Goal: Transaction & Acquisition: Purchase product/service

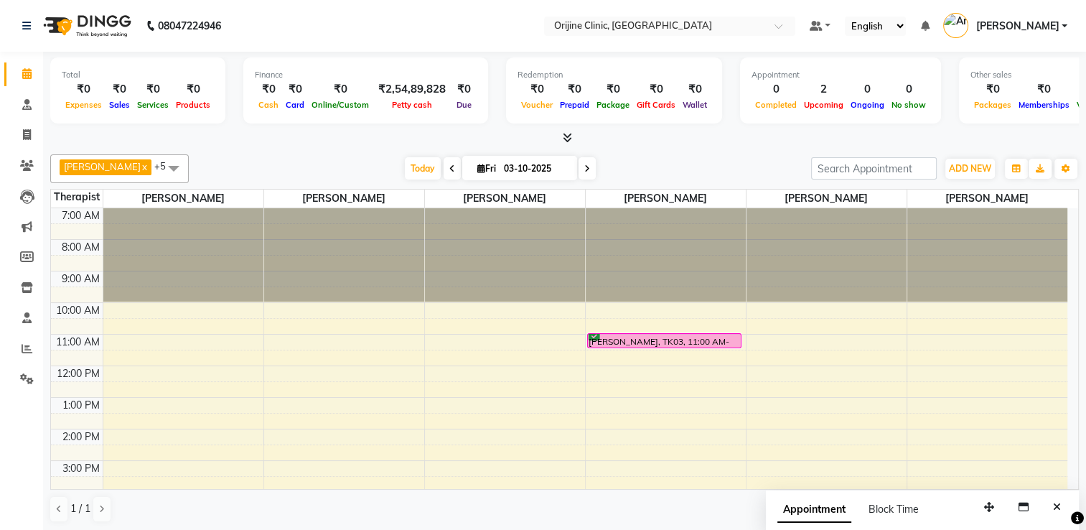
scroll to position [125, 0]
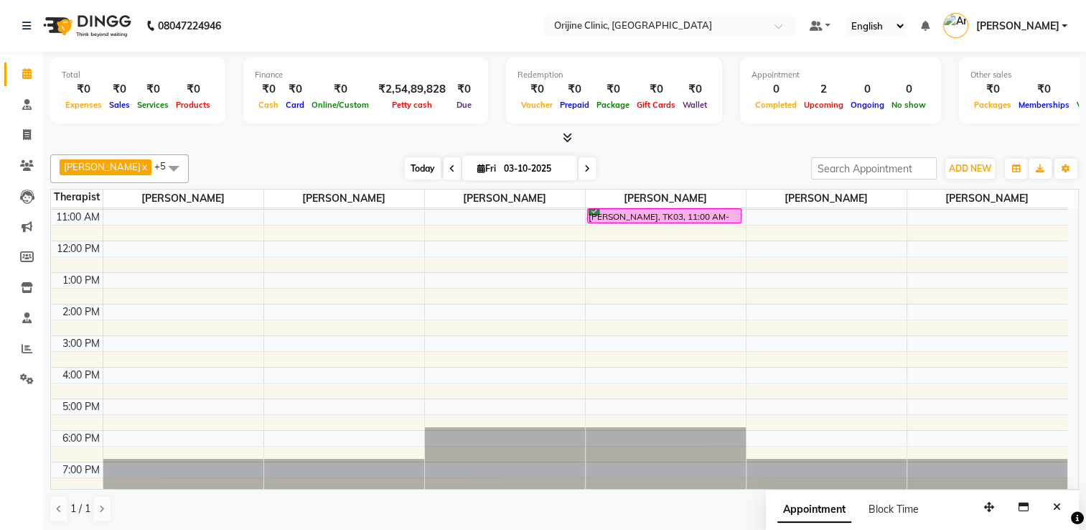
click at [414, 159] on span "Today" at bounding box center [423, 168] width 36 height 22
type input "04-10-2025"
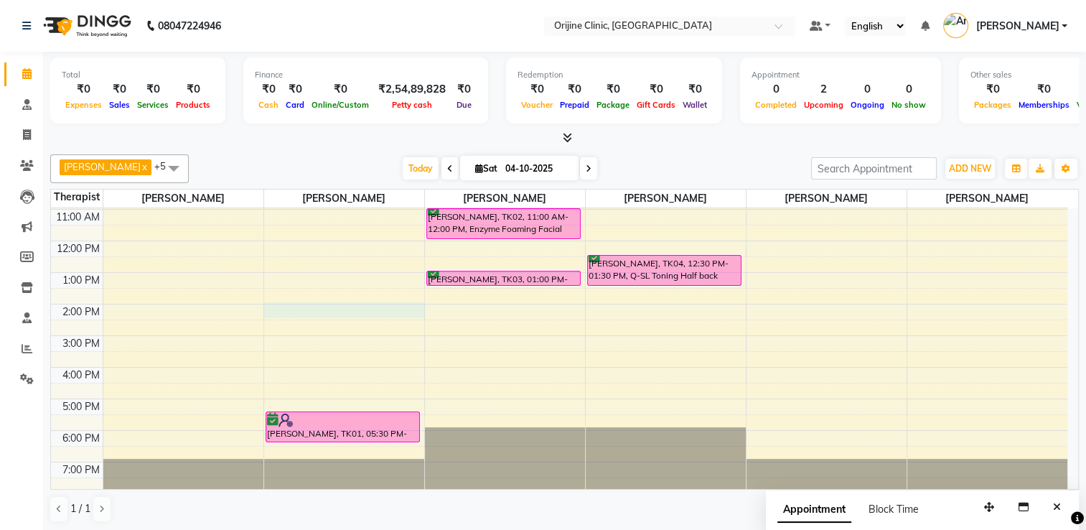
click at [301, 309] on div "7:00 AM 8:00 AM 9:00 AM 10:00 AM 11:00 AM 12:00 PM 1:00 PM 2:00 PM 3:00 PM 4:00…" at bounding box center [559, 288] width 1016 height 410
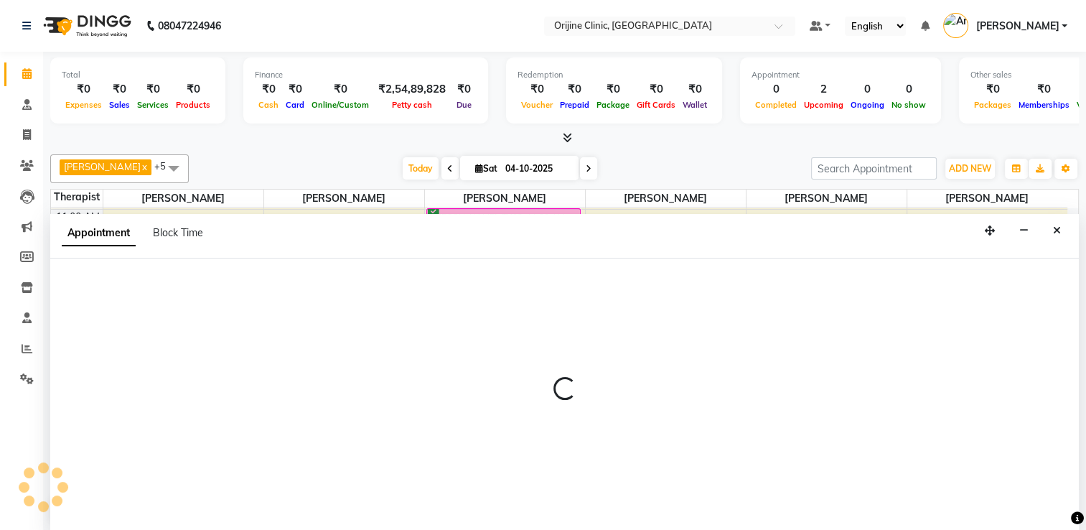
scroll to position [0, 0]
select select "10775"
select select "840"
select select "tentative"
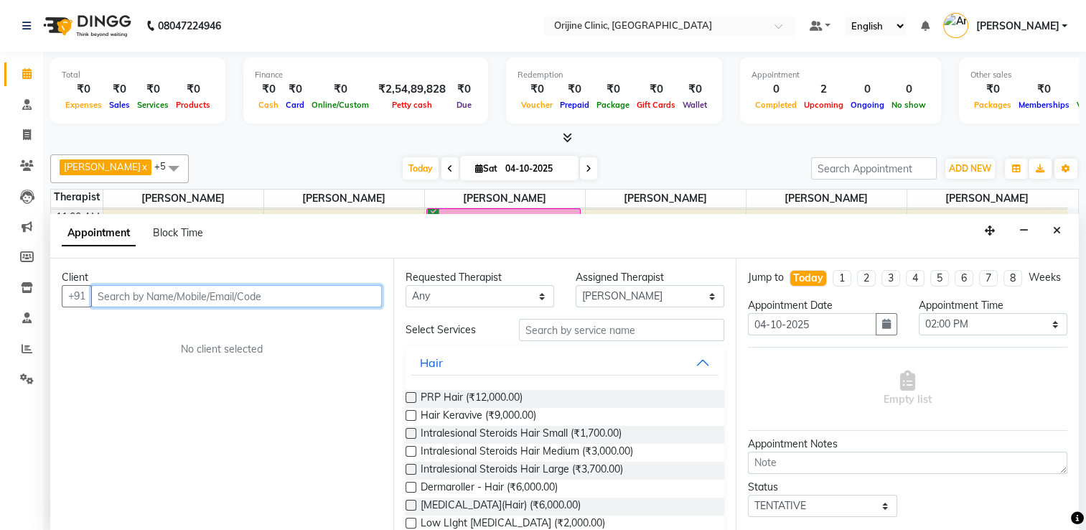
click at [187, 295] on input "text" at bounding box center [236, 296] width 291 height 22
paste input "[PERSON_NAME]"
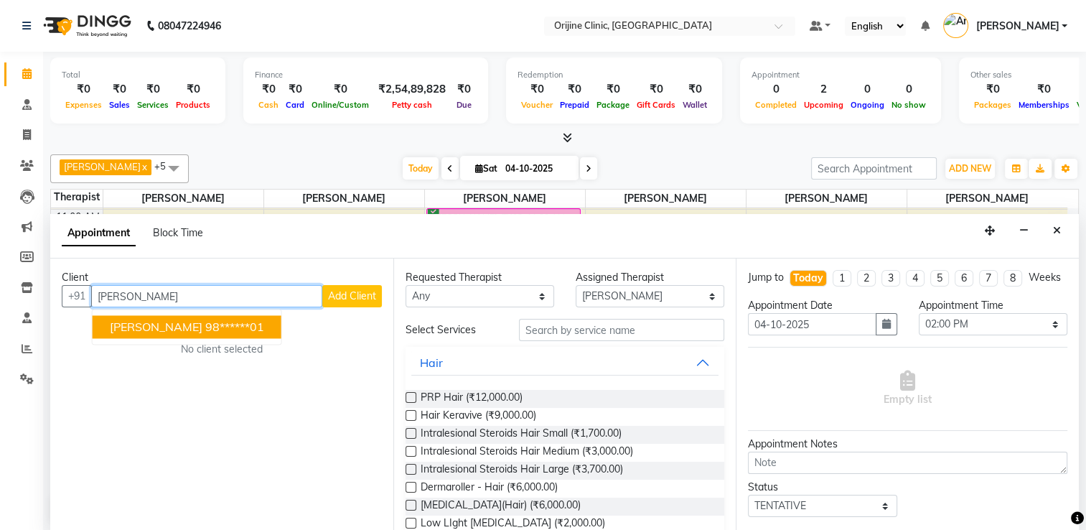
click at [202, 324] on span "[PERSON_NAME]" at bounding box center [156, 326] width 93 height 14
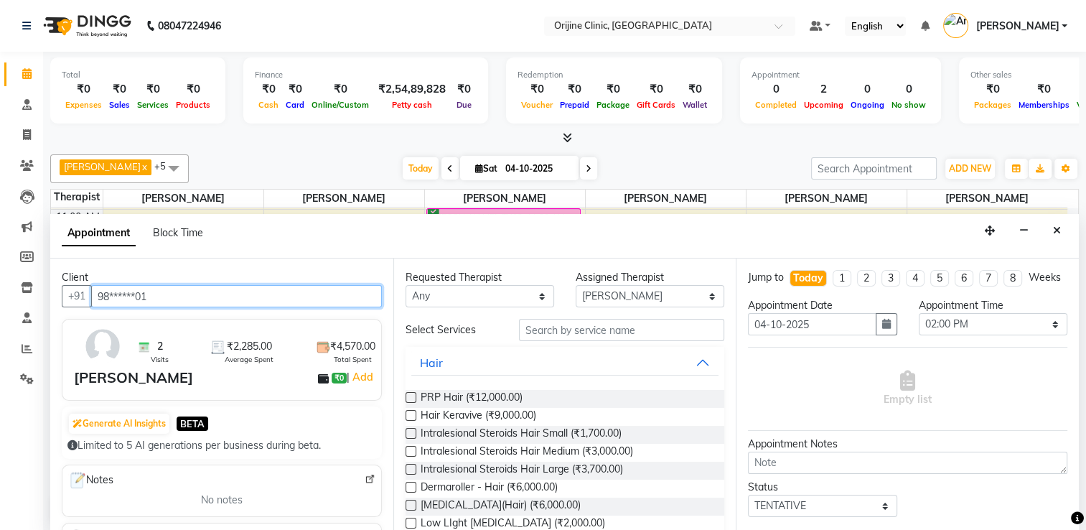
type input "98******01"
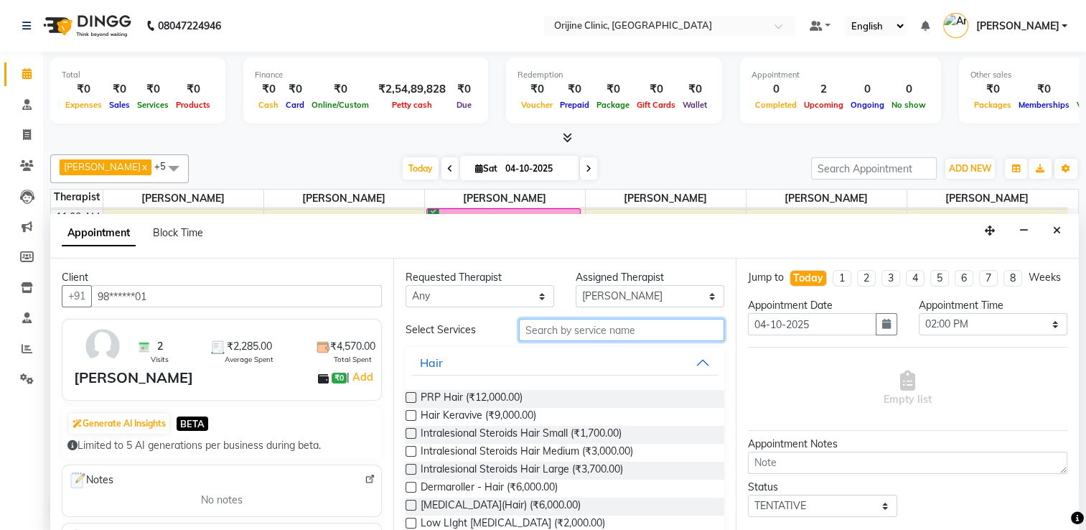
click at [566, 331] on input "text" at bounding box center [621, 330] width 205 height 22
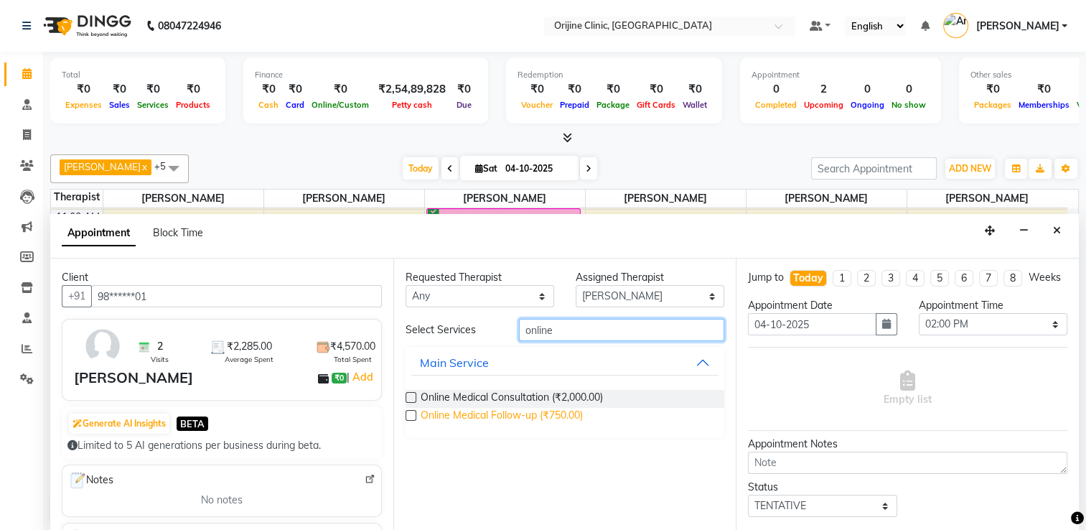
type input "online"
click at [558, 417] on span "Online Medical Follow-up (₹750.00)" at bounding box center [502, 417] width 162 height 18
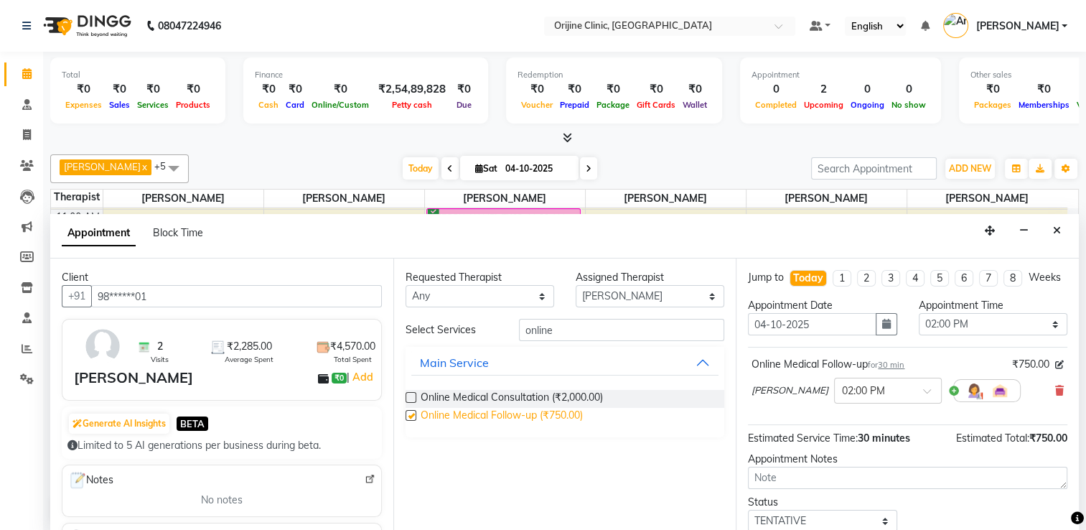
checkbox input "false"
click at [997, 335] on select "Select 08:00 AM 08:15 AM 08:30 AM 08:45 AM 09:00 AM 09:15 AM 09:30 AM 09:45 AM …" at bounding box center [993, 324] width 149 height 22
select select "870"
click at [919, 324] on select "Select 08:00 AM 08:15 AM 08:30 AM 08:45 AM 09:00 AM 09:15 AM 09:30 AM 09:45 AM …" at bounding box center [993, 324] width 149 height 22
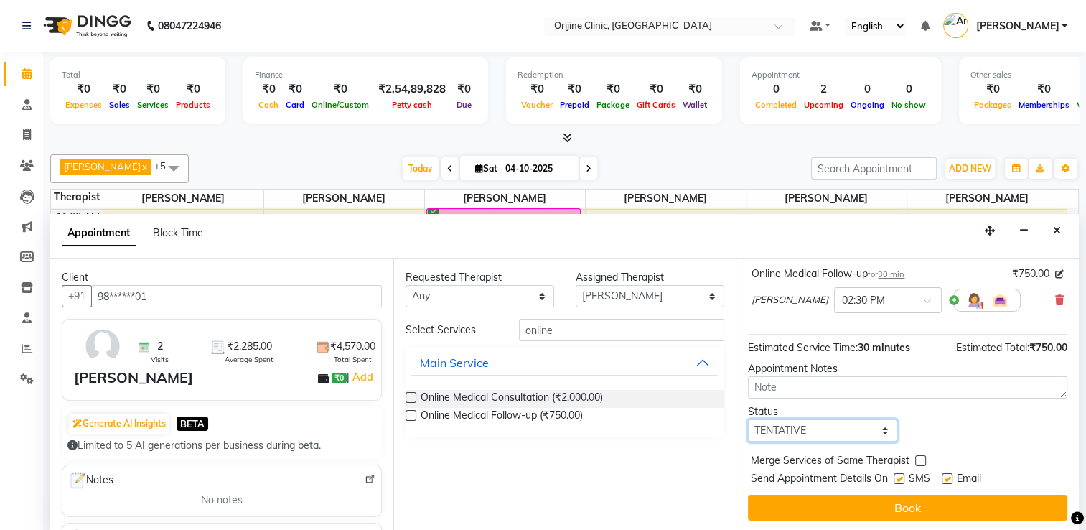
click at [819, 425] on select "Select TENTATIVE CONFIRM CHECK-IN UPCOMING" at bounding box center [822, 430] width 149 height 22
select select "confirm booking"
click at [748, 419] on select "Select TENTATIVE CONFIRM CHECK-IN UPCOMING" at bounding box center [822, 430] width 149 height 22
click at [897, 482] on div at bounding box center [897, 481] width 9 height 15
click at [902, 474] on label at bounding box center [898, 478] width 11 height 11
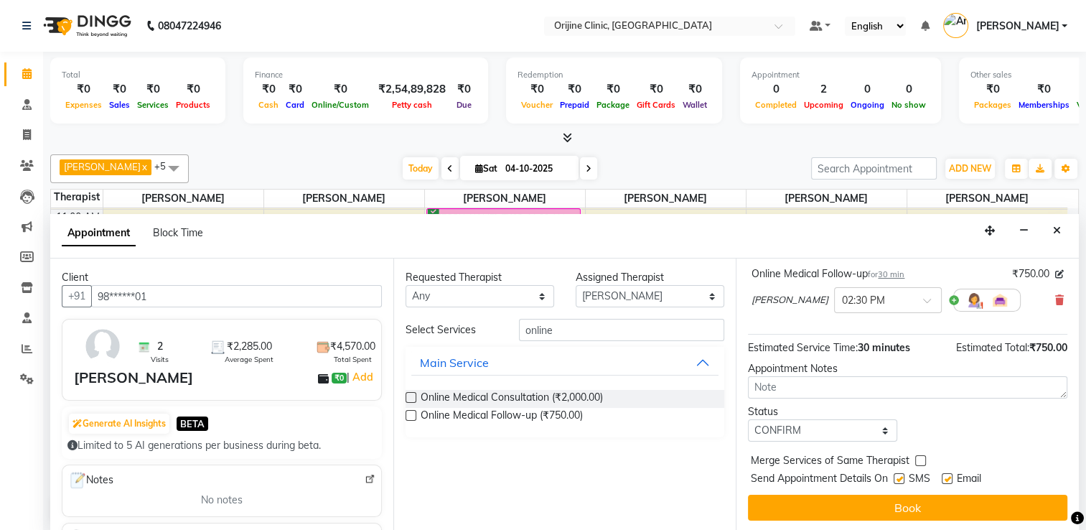
click at [902, 475] on input "checkbox" at bounding box center [897, 479] width 9 height 9
checkbox input "false"
click at [949, 475] on label at bounding box center [947, 478] width 11 height 11
click at [949, 475] on input "checkbox" at bounding box center [946, 479] width 9 height 9
checkbox input "false"
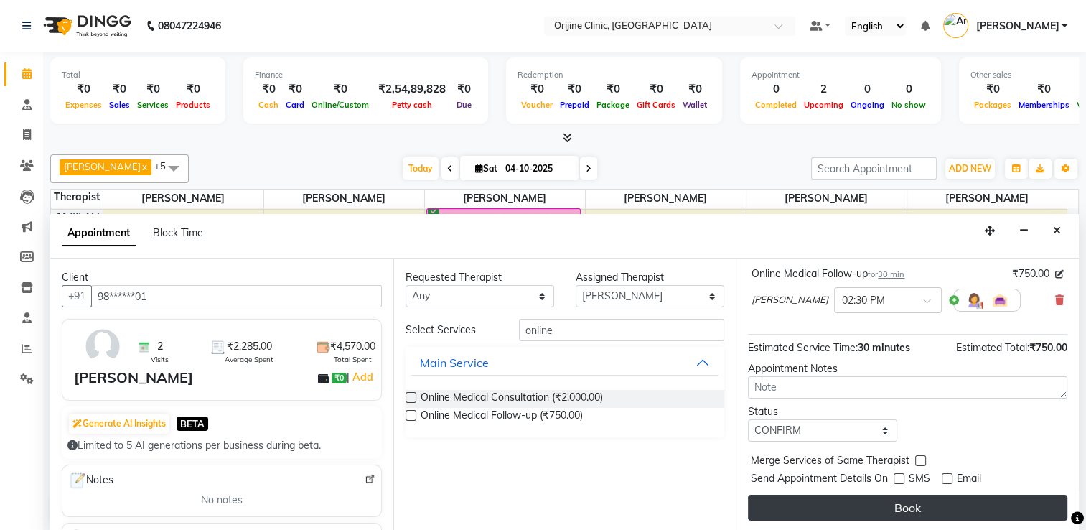
click at [944, 498] on button "Book" at bounding box center [907, 507] width 319 height 26
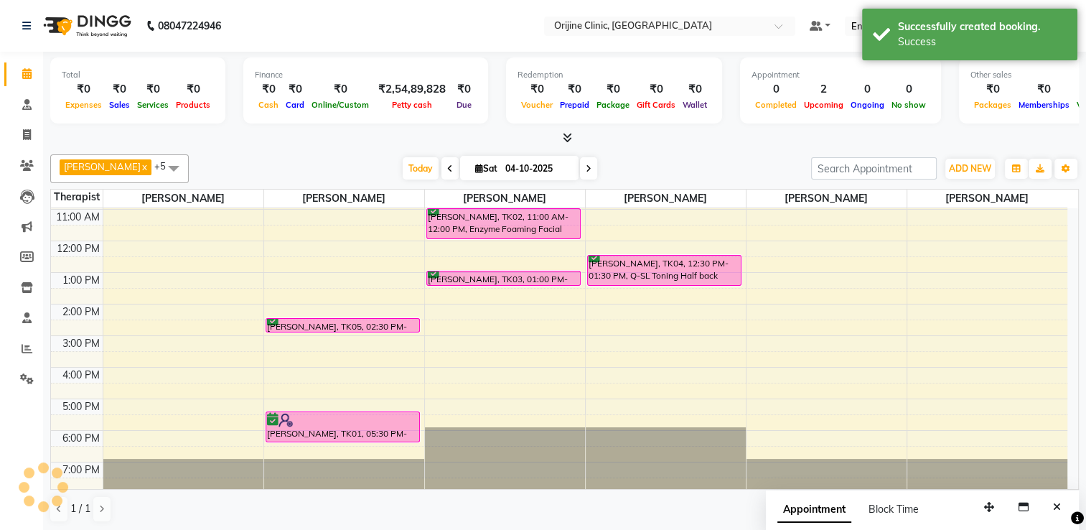
scroll to position [0, 0]
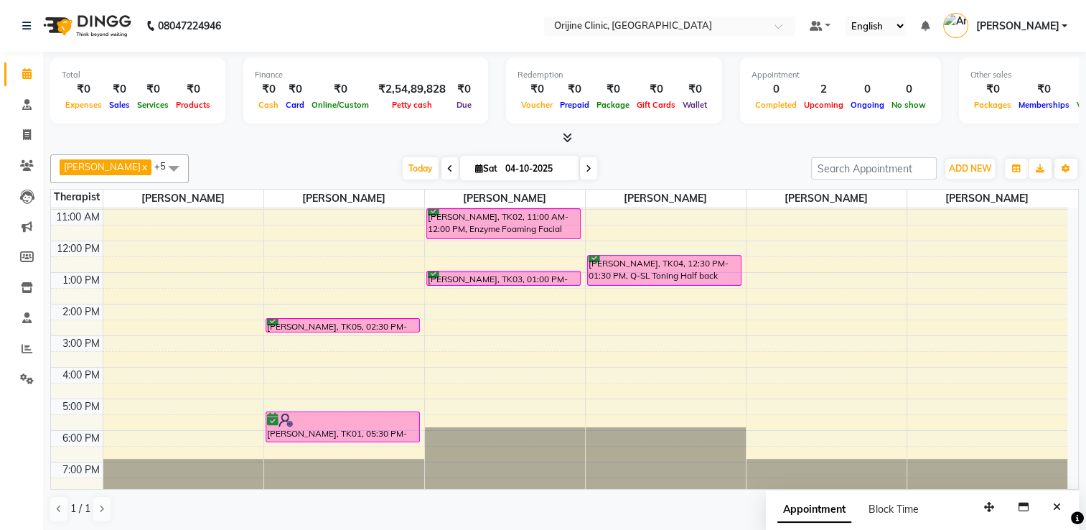
click at [447, 162] on span at bounding box center [449, 168] width 17 height 22
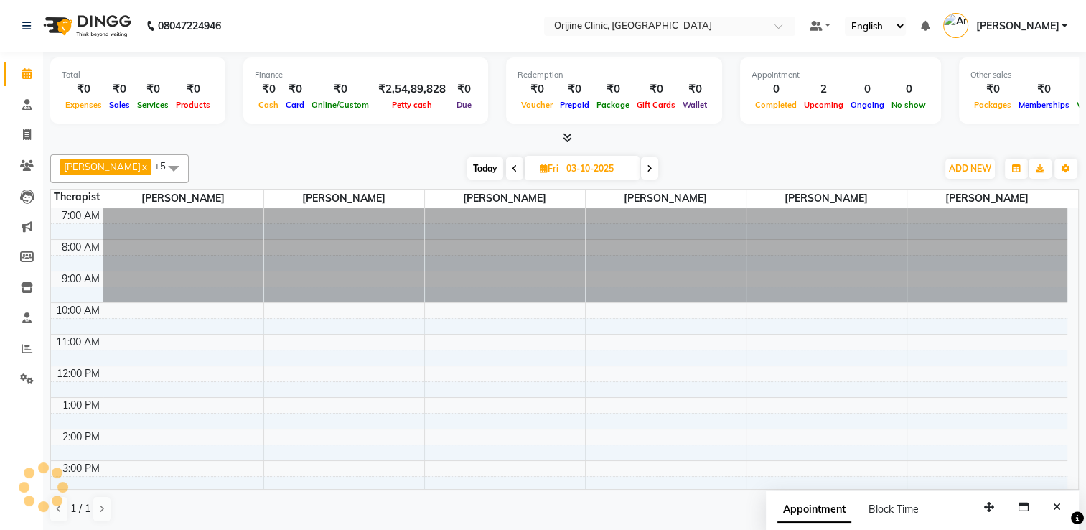
scroll to position [95, 0]
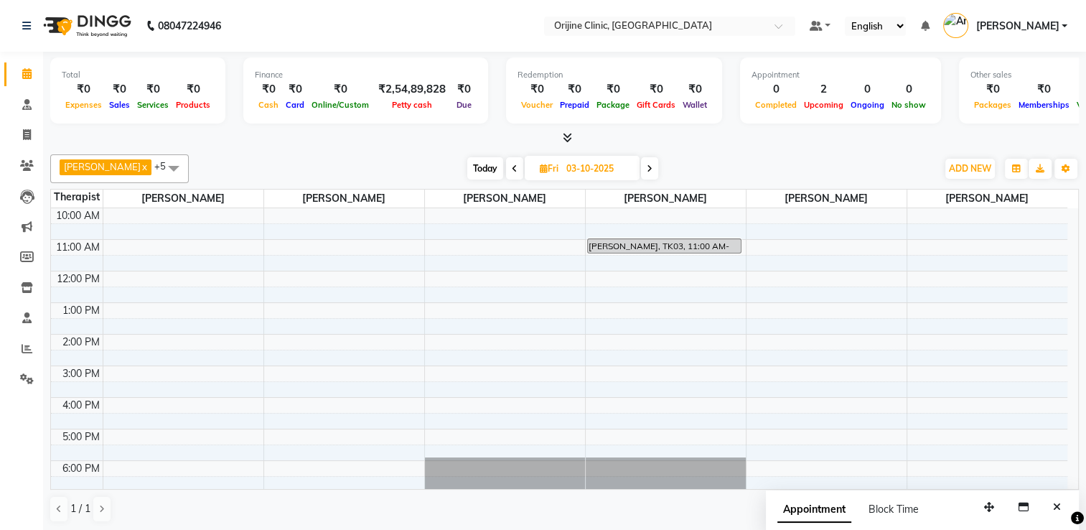
click at [515, 166] on icon at bounding box center [515, 168] width 6 height 9
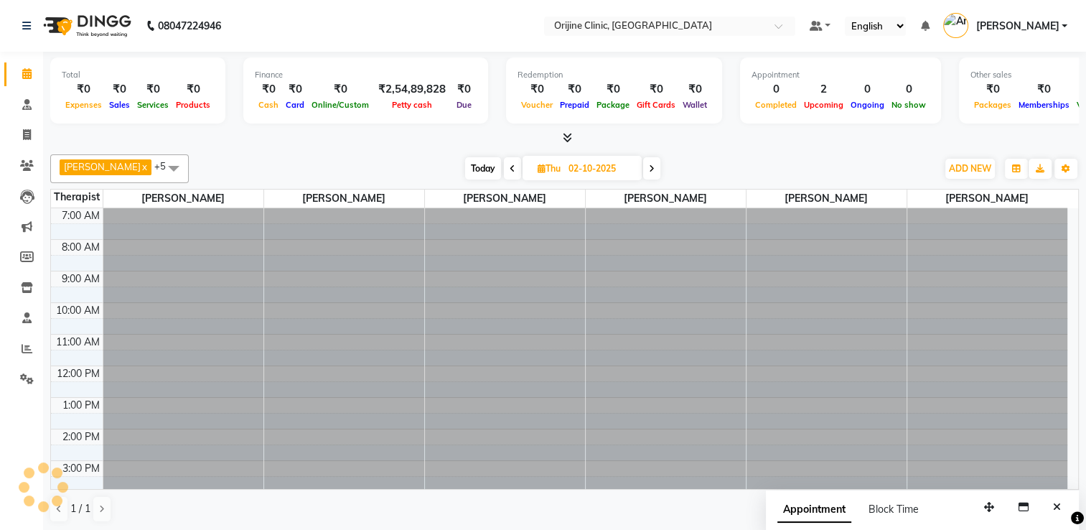
click at [515, 166] on span at bounding box center [512, 168] width 17 height 22
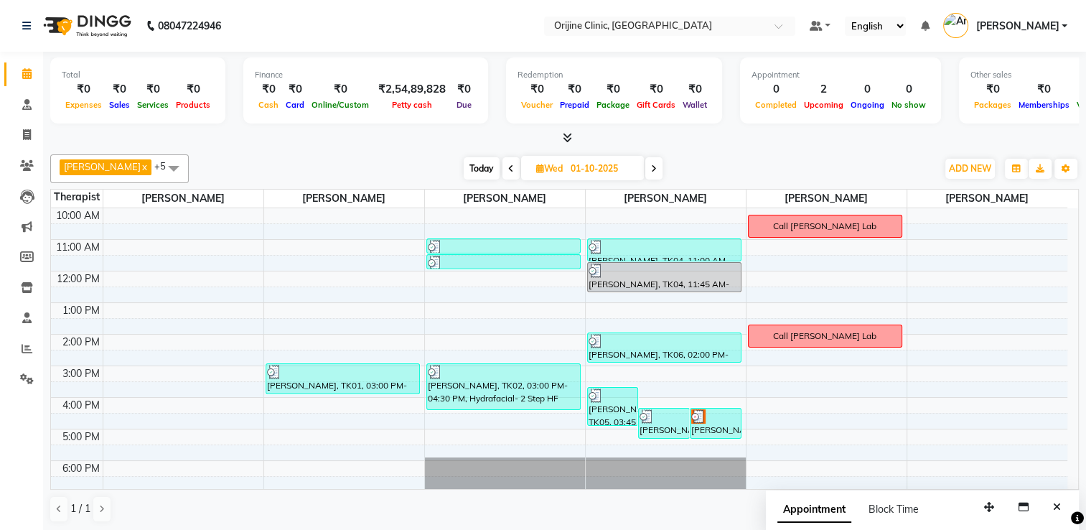
click at [515, 166] on span at bounding box center [510, 168] width 17 height 22
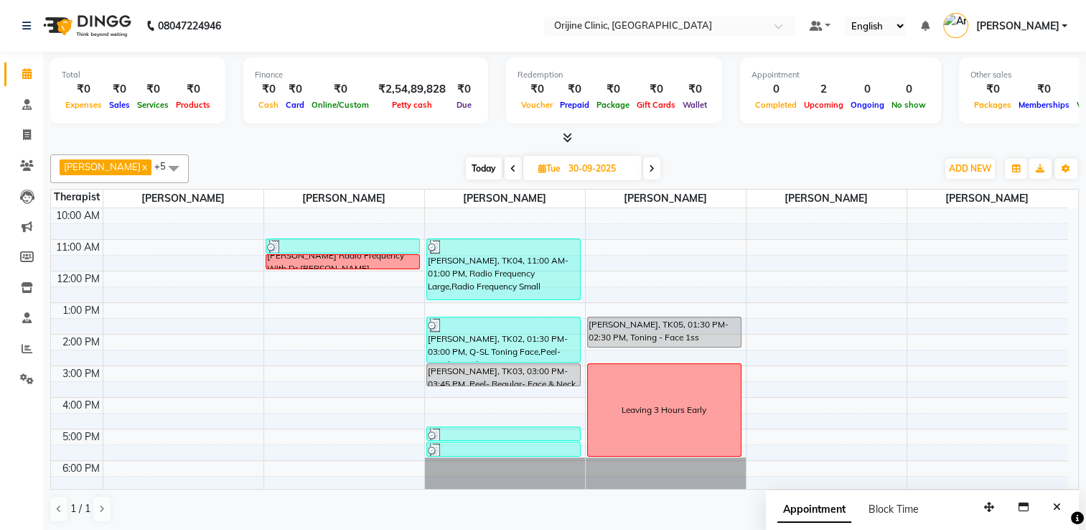
click at [515, 166] on icon at bounding box center [513, 168] width 6 height 9
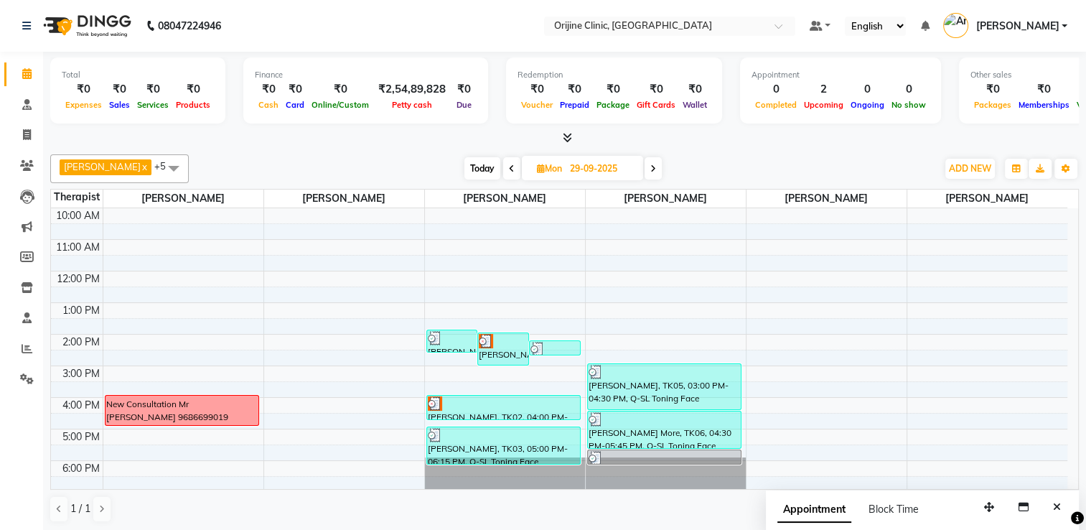
click at [515, 166] on span at bounding box center [511, 168] width 17 height 22
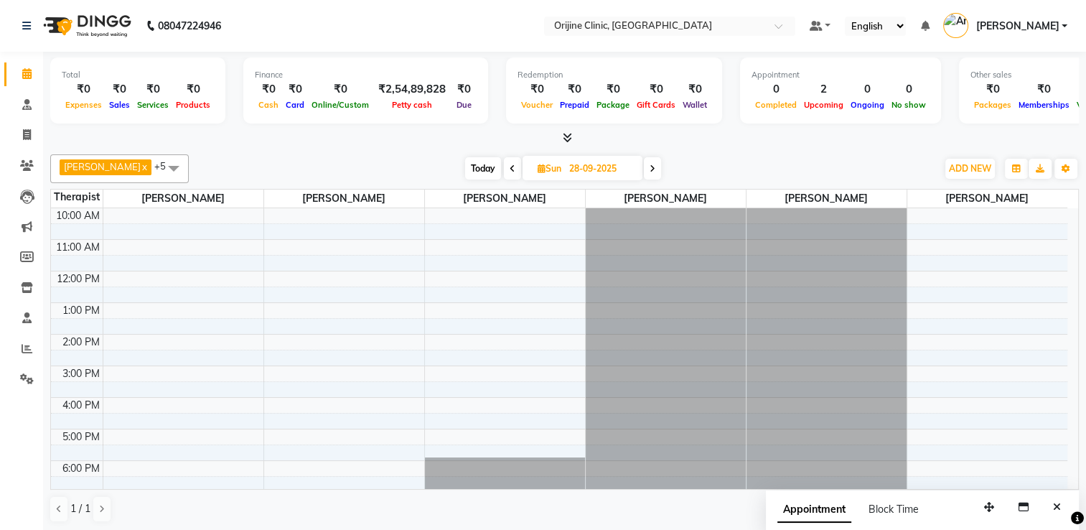
click at [652, 172] on span at bounding box center [652, 168] width 17 height 22
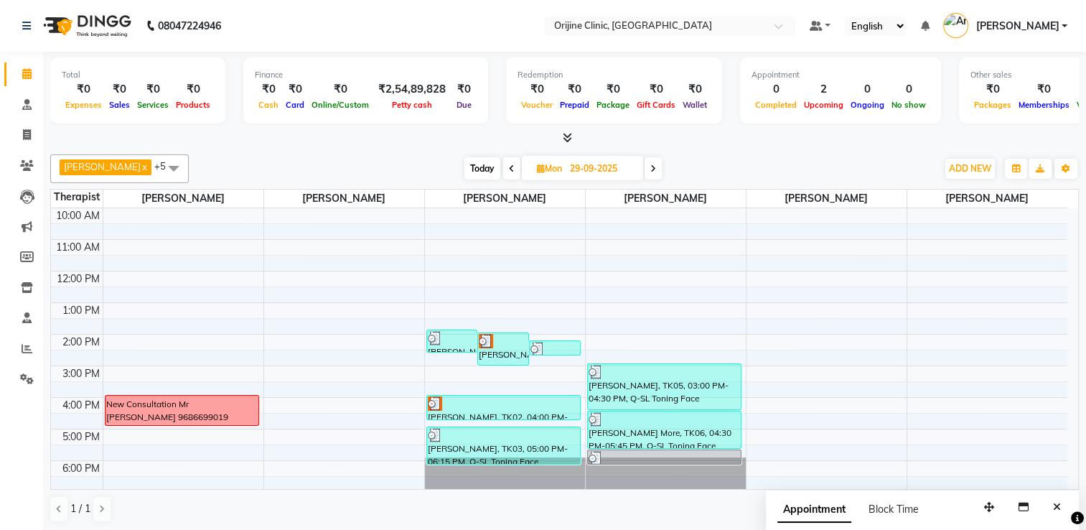
click at [476, 169] on span "Today" at bounding box center [482, 168] width 36 height 22
type input "04-10-2025"
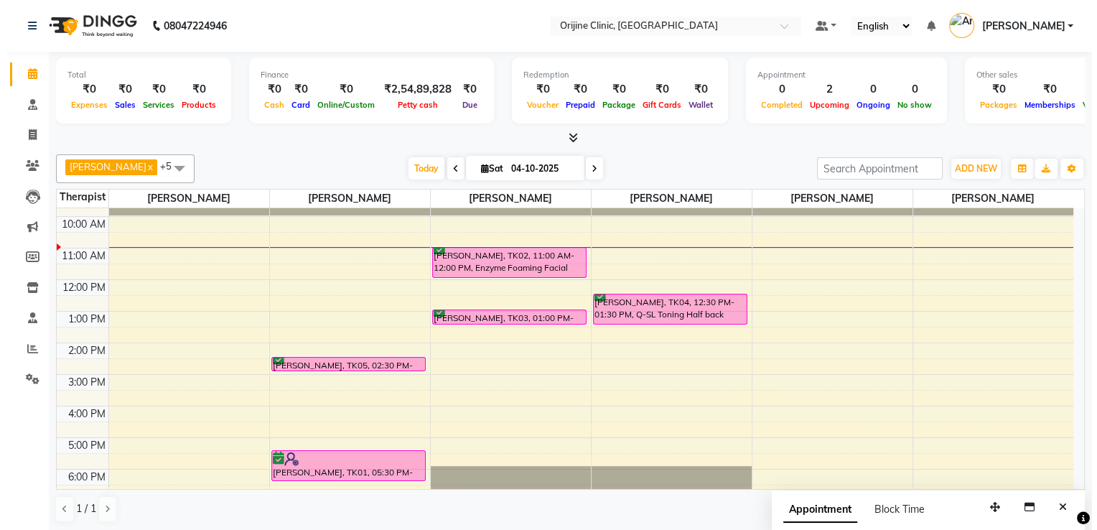
scroll to position [85, 0]
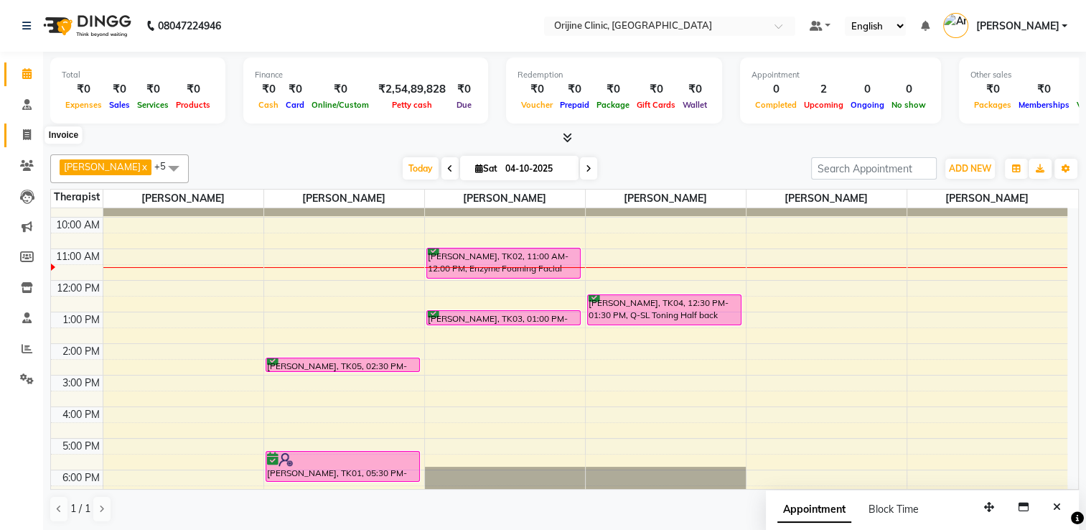
click at [27, 137] on icon at bounding box center [27, 134] width 8 height 11
select select "service"
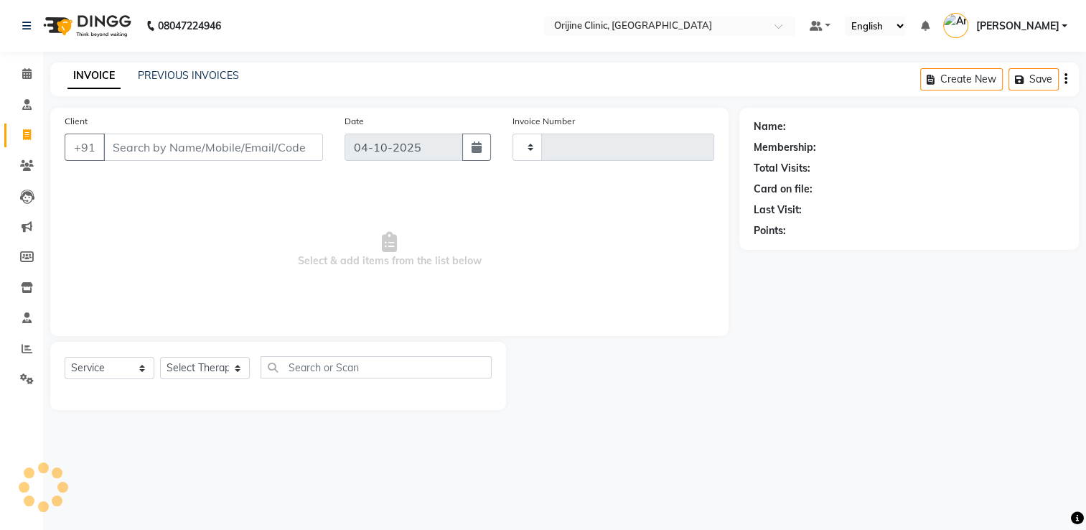
type input "1150"
select select "702"
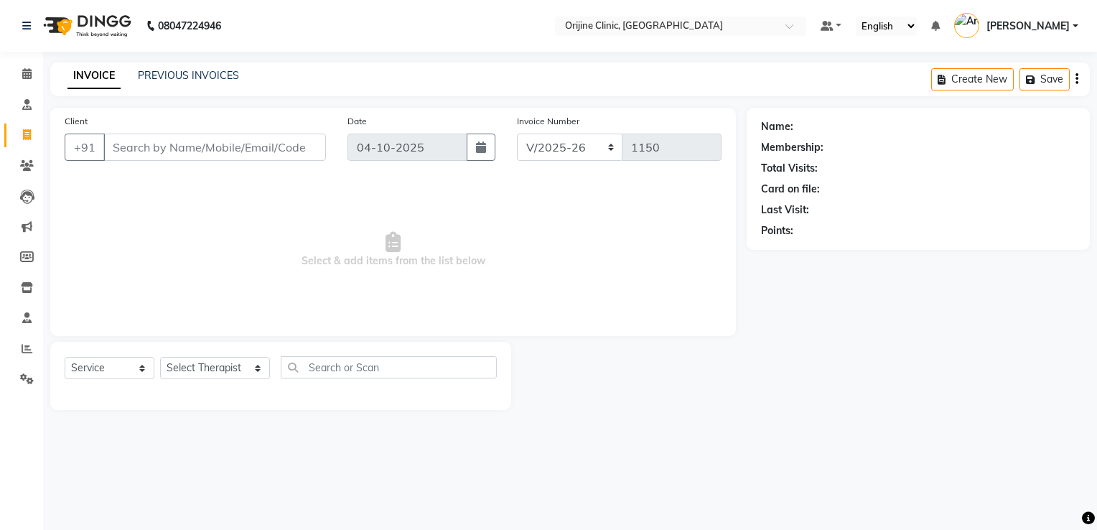
click at [175, 148] on input "Client" at bounding box center [214, 146] width 222 height 27
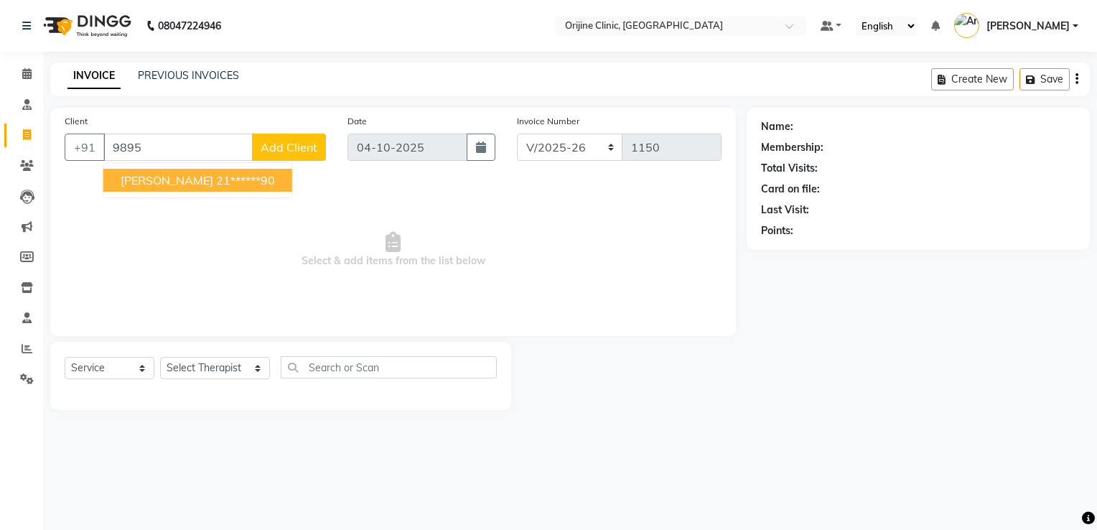
click at [206, 184] on span "[PERSON_NAME]" at bounding box center [167, 180] width 93 height 14
type input "21******90"
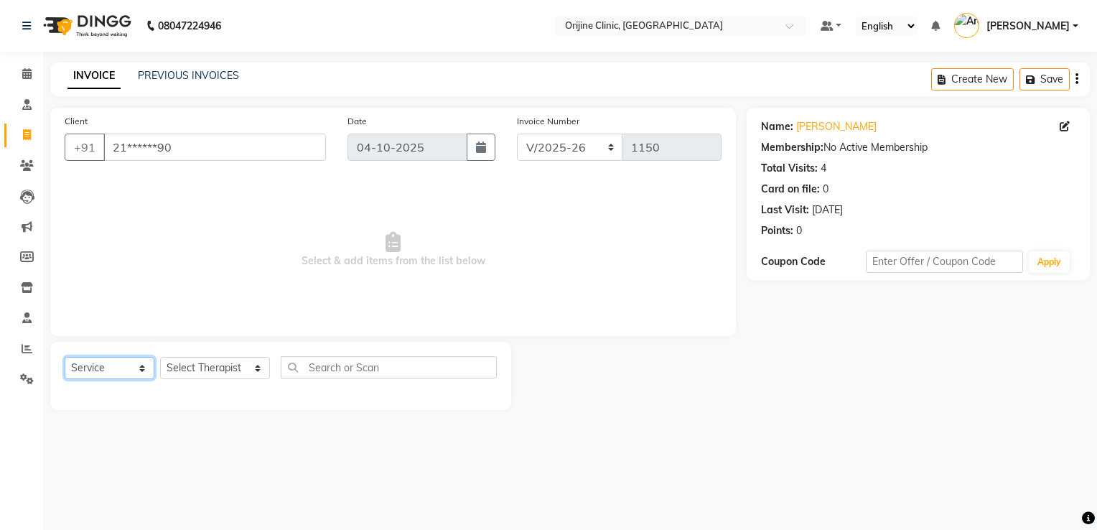
click at [83, 367] on select "Select Service Product Membership Package Voucher Prepaid Gift Card" at bounding box center [110, 368] width 90 height 22
select select "product"
click at [65, 357] on select "Select Service Product Membership Package Voucher Prepaid Gift Card" at bounding box center [110, 368] width 90 height 22
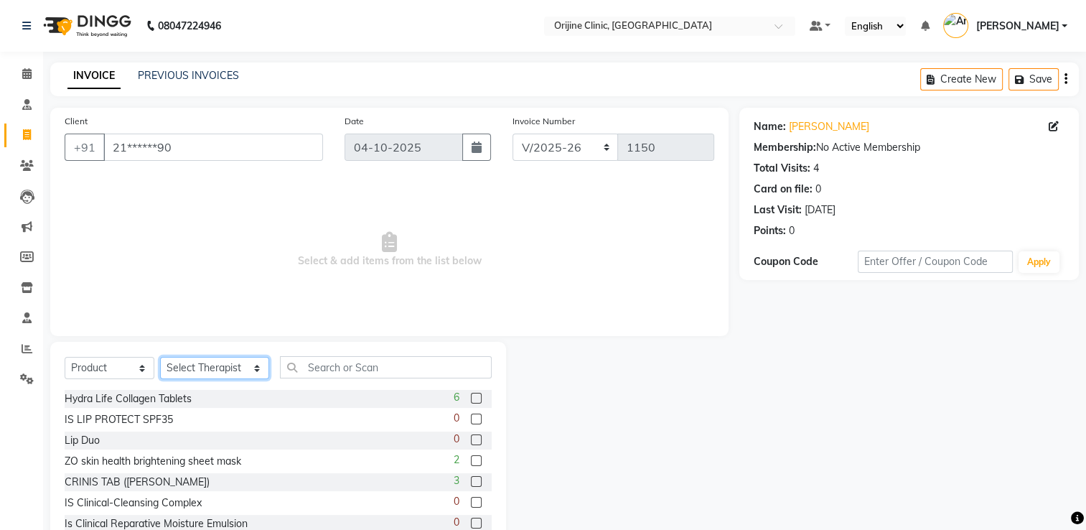
click at [181, 367] on select "Select Therapist [PERSON_NAME] [PERSON_NAME] [PERSON_NAME] Front Desk [PERSON_N…" at bounding box center [214, 368] width 109 height 22
select select "10776"
click at [160, 357] on select "Select Therapist [PERSON_NAME] [PERSON_NAME] [PERSON_NAME] Front Desk [PERSON_N…" at bounding box center [214, 368] width 109 height 22
click at [296, 374] on input "text" at bounding box center [386, 367] width 212 height 22
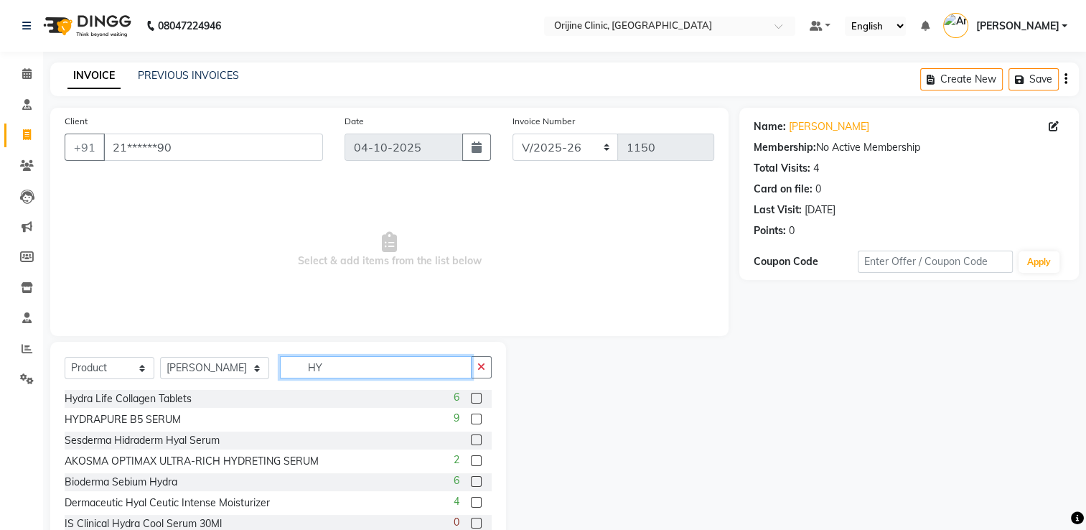
type input "H"
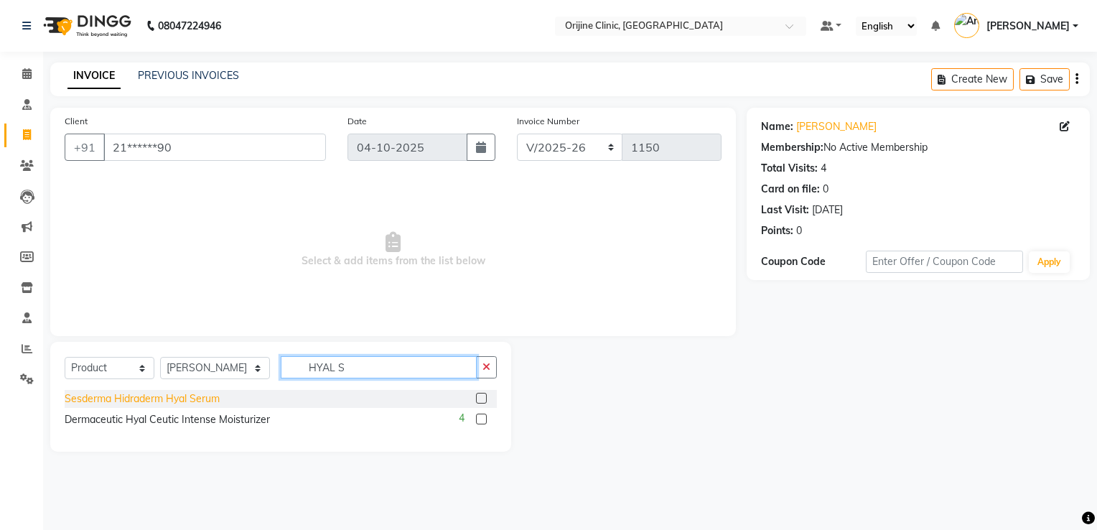
type input "HYAL S"
click at [179, 395] on div "Sesderma Hidraderm Hyal Serum" at bounding box center [142, 398] width 155 height 15
checkbox input "false"
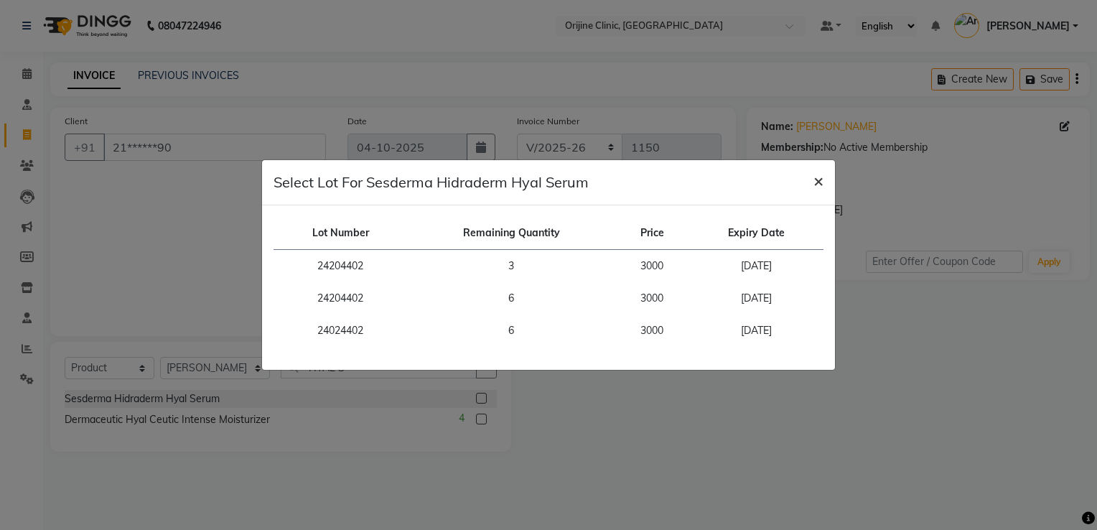
click at [815, 183] on span "×" at bounding box center [818, 180] width 10 height 22
